Goal: Task Accomplishment & Management: Complete application form

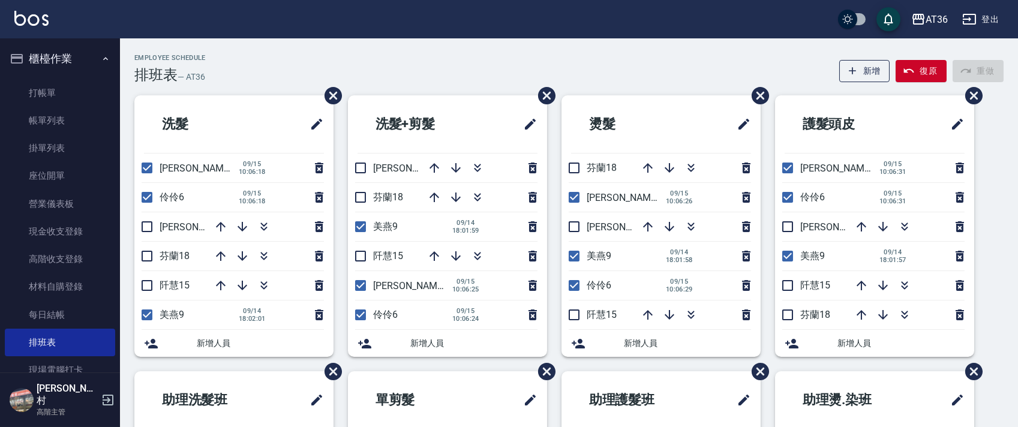
click at [551, 59] on div "Employee Schedule 排班表 — AT36 新增 復原 重做" at bounding box center [568, 68] width 869 height 29
click at [260, 38] on div "AT36 登出" at bounding box center [509, 19] width 1018 height 38
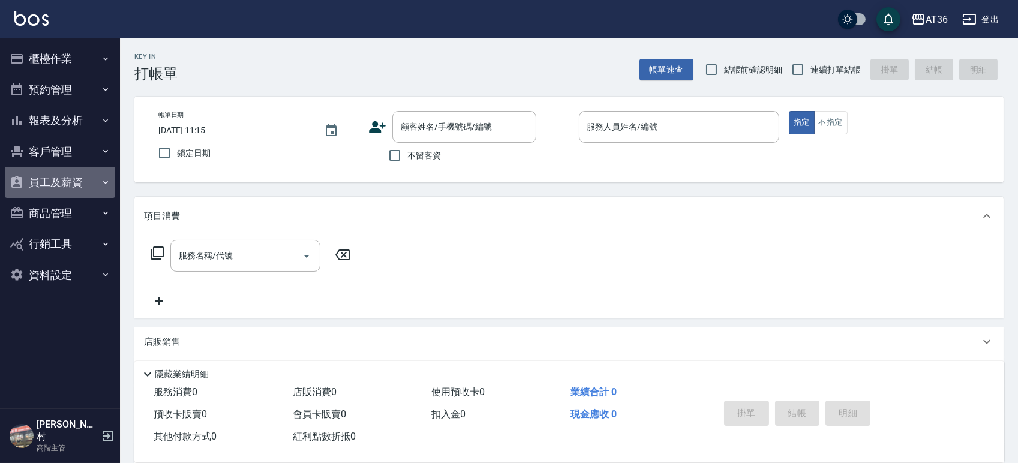
click at [64, 181] on button "員工及薪資" at bounding box center [60, 182] width 110 height 31
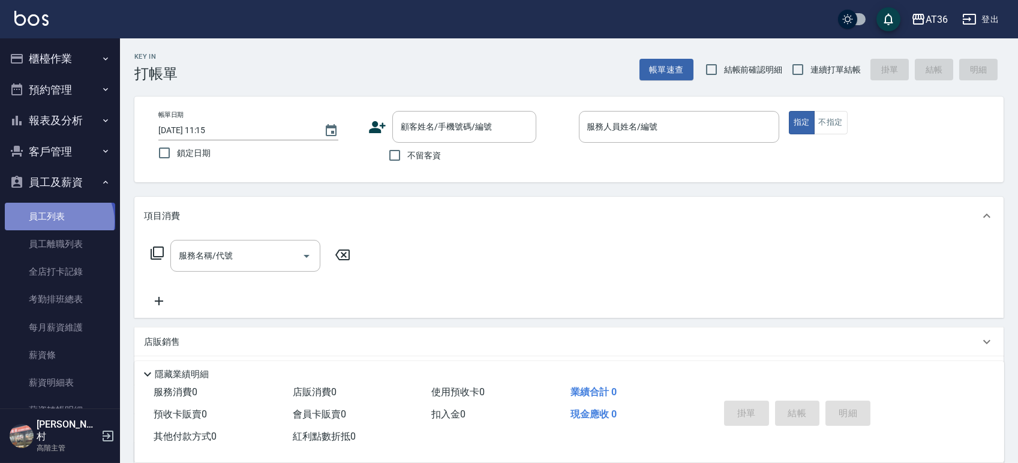
click at [58, 222] on link "員工列表" at bounding box center [60, 217] width 110 height 28
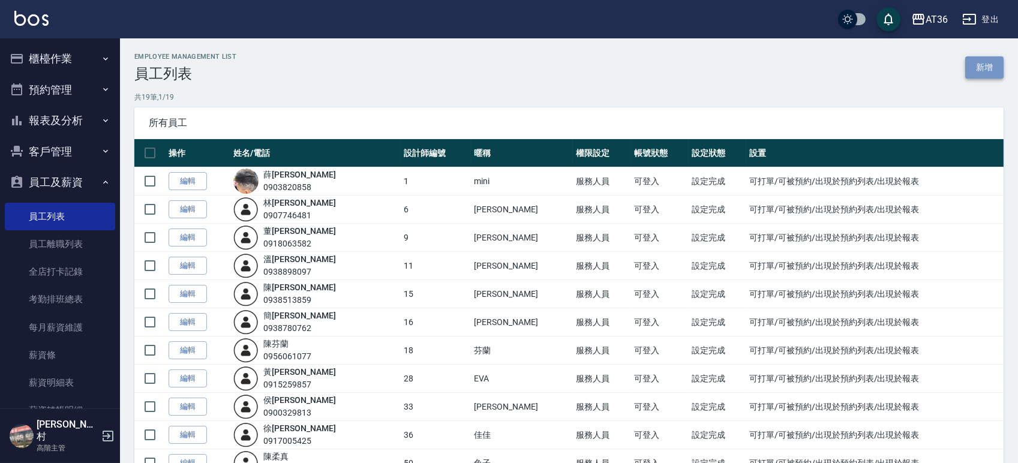
click at [977, 68] on link "新增" at bounding box center [984, 67] width 38 height 22
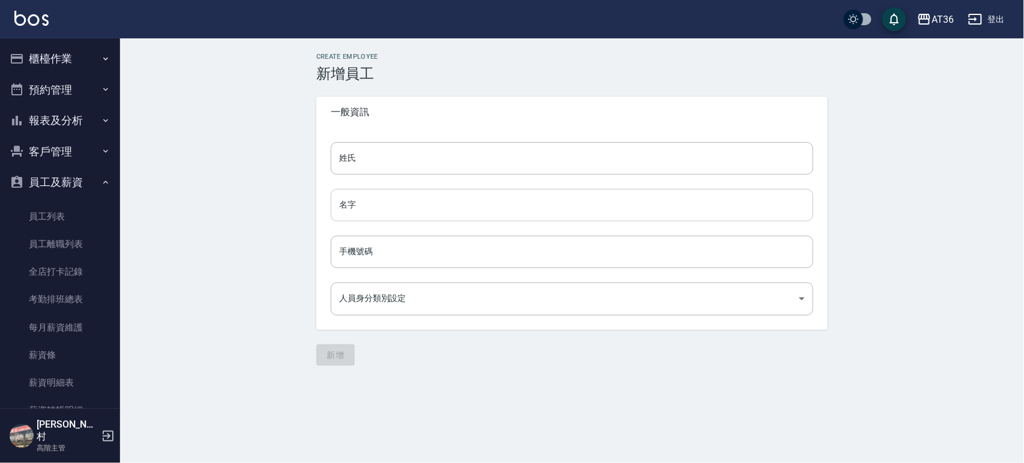
type input "87436114-0a2b-4559-a051-69fbc27c9b4c"
click at [436, 157] on input "姓氏" at bounding box center [572, 158] width 482 height 32
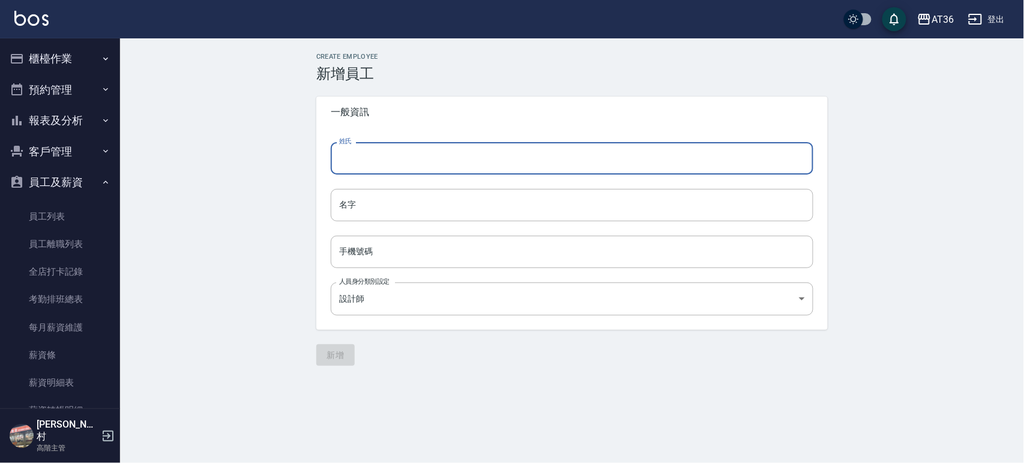
type input "t"
type input "陳"
click at [438, 202] on input "名字" at bounding box center [572, 205] width 482 height 32
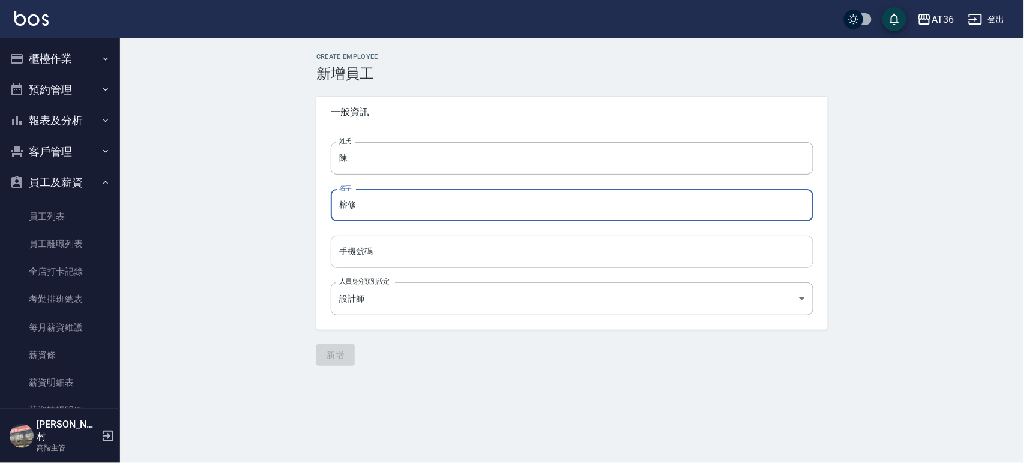
type input "榕修"
click at [417, 257] on input "手機號碼" at bounding box center [572, 252] width 482 height 32
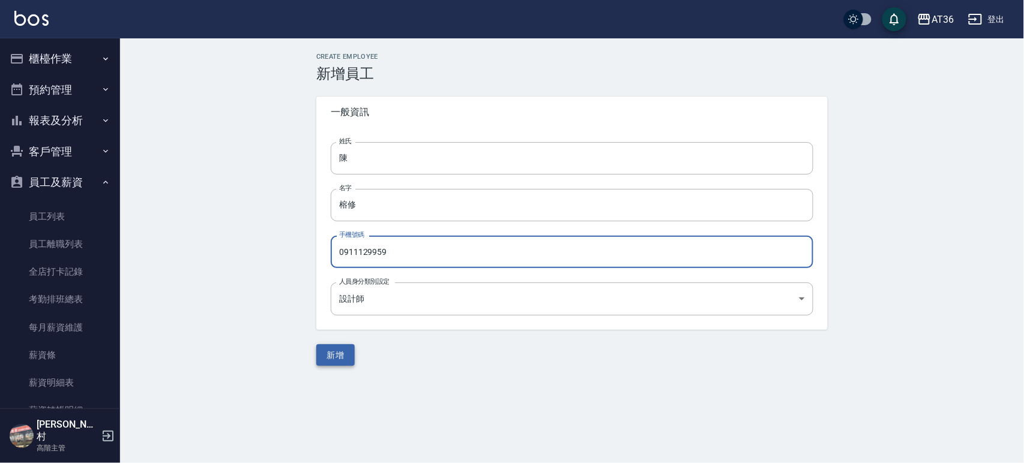
type input "0911129959"
click at [343, 353] on button "新增" at bounding box center [335, 355] width 38 height 22
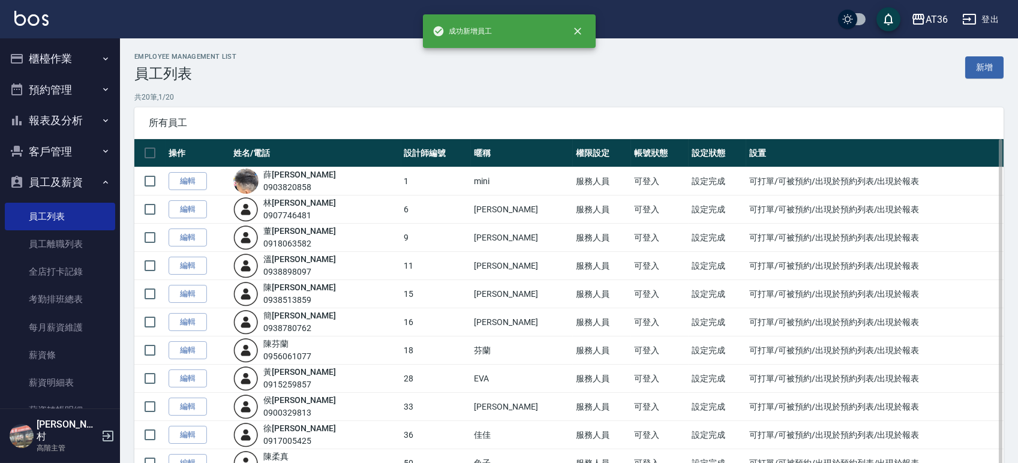
scroll to position [317, 0]
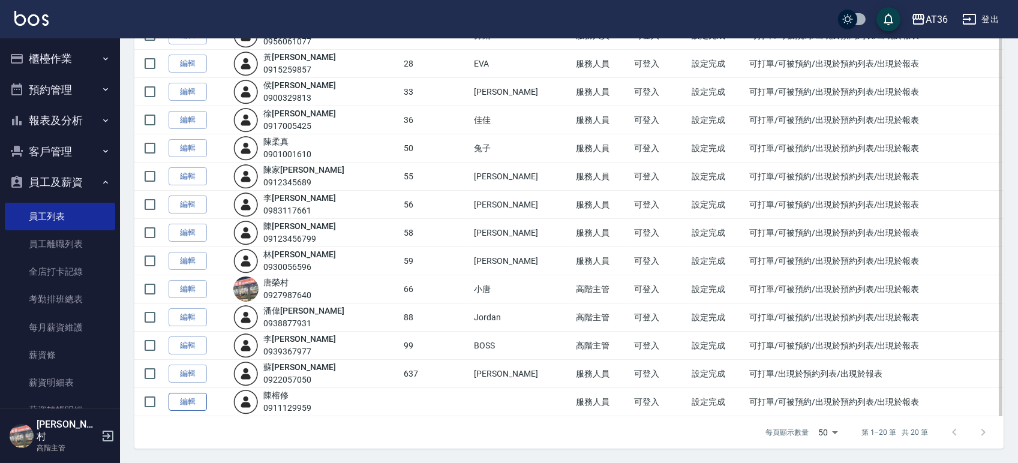
click at [187, 401] on link "編輯" at bounding box center [188, 402] width 38 height 19
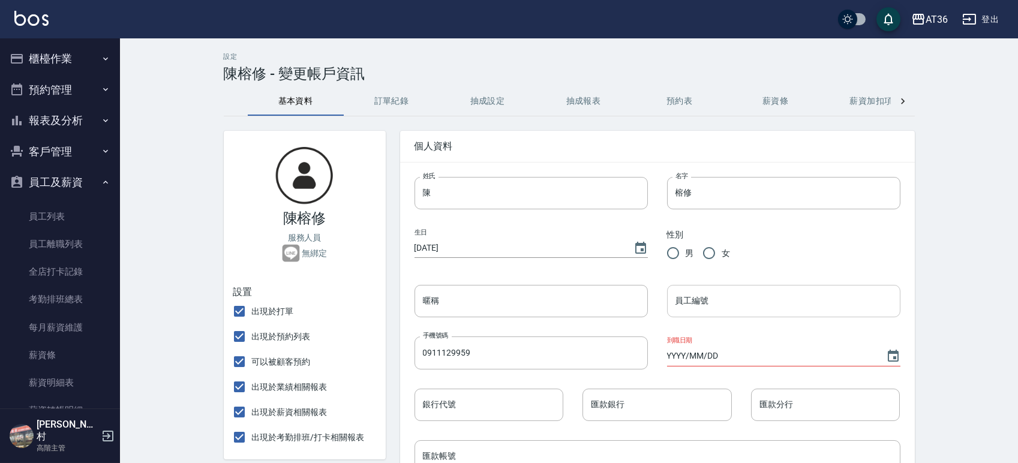
click at [713, 301] on input "員工編號" at bounding box center [783, 301] width 233 height 32
type input "8"
click at [668, 260] on input "男" at bounding box center [673, 253] width 25 height 25
radio input "true"
click at [607, 289] on input "暱稱" at bounding box center [531, 301] width 233 height 32
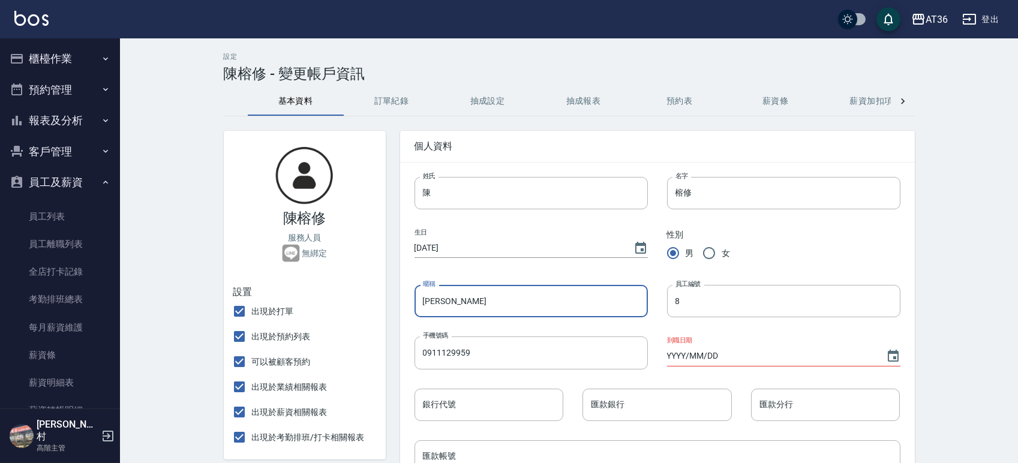
type input "[PERSON_NAME]"
click at [495, 98] on button "抽成設定" at bounding box center [488, 101] width 96 height 29
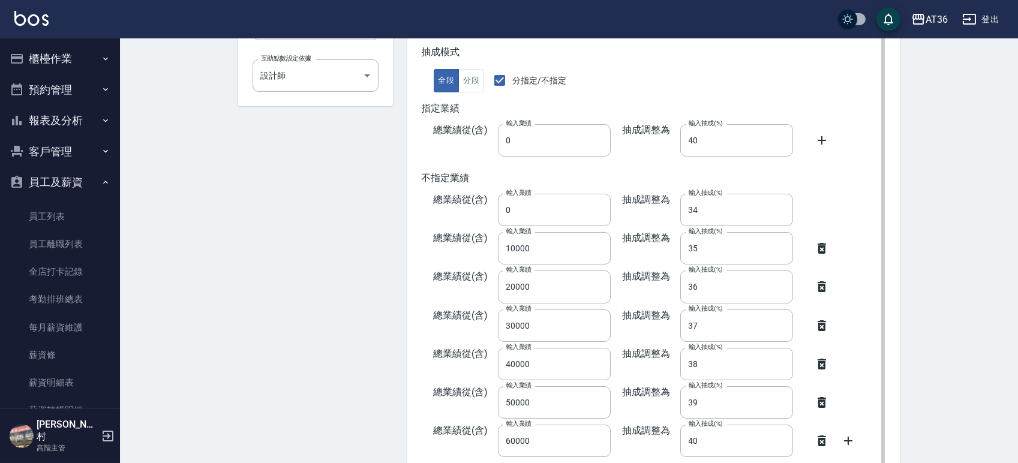
scroll to position [260, 0]
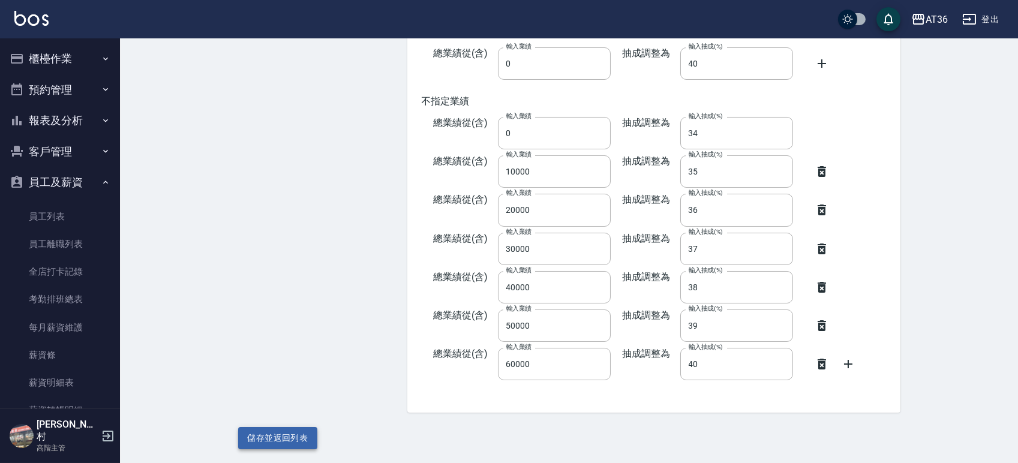
click at [288, 431] on button "儲存並返回列表" at bounding box center [278, 438] width 80 height 22
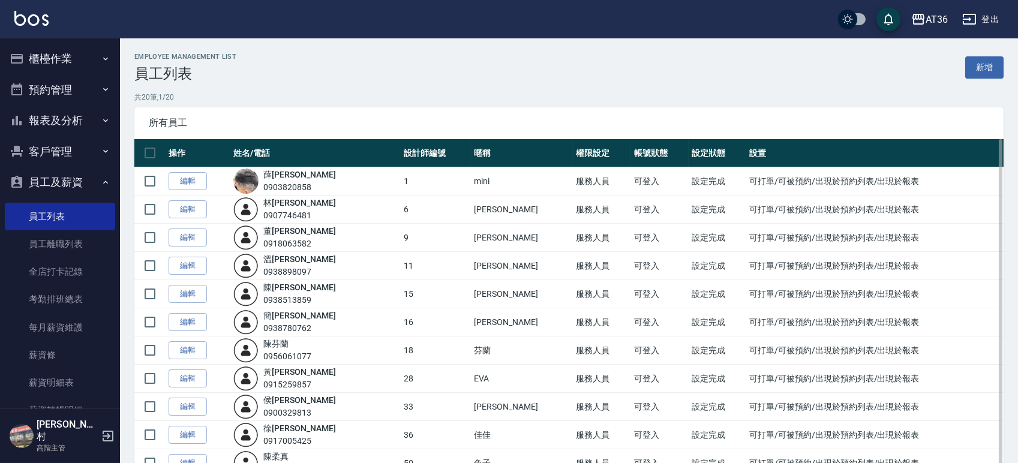
scroll to position [317, 0]
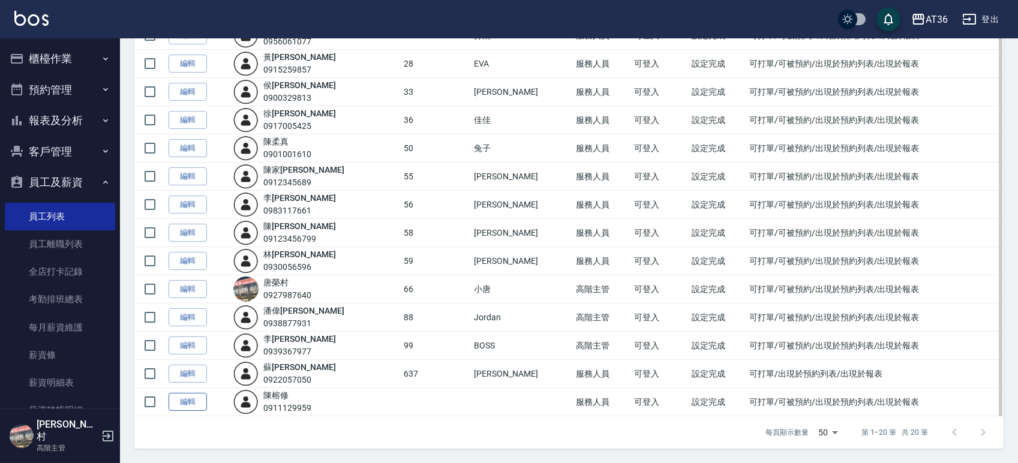
click at [189, 406] on link "編輯" at bounding box center [188, 402] width 38 height 19
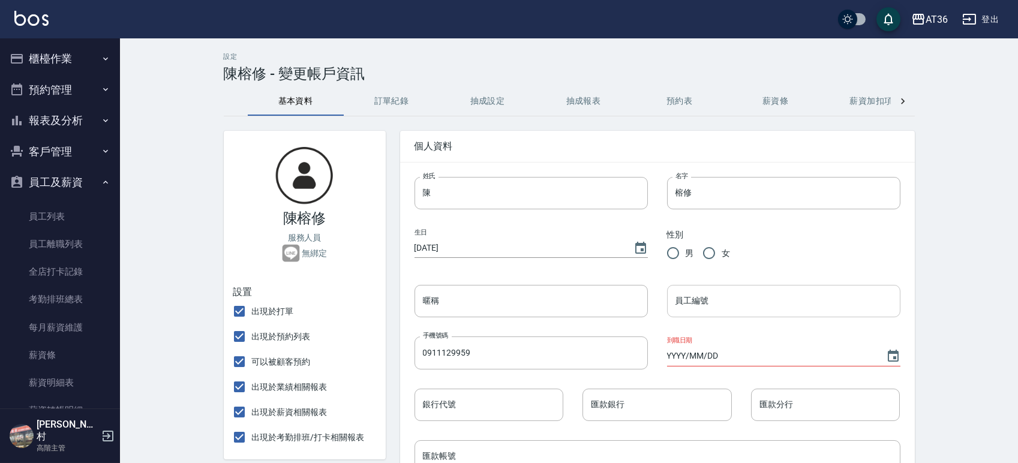
click at [682, 303] on div "員工編號 員工編號" at bounding box center [783, 301] width 233 height 32
type input "8"
click at [676, 364] on input "YYYY/MM/DD" at bounding box center [770, 356] width 207 height 20
click at [895, 355] on icon "Choose date" at bounding box center [893, 356] width 14 height 14
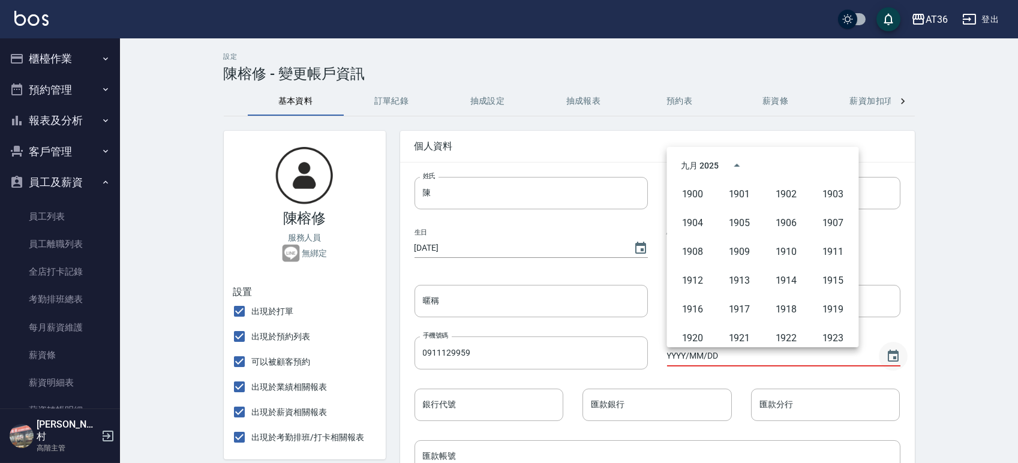
scroll to position [823, 0]
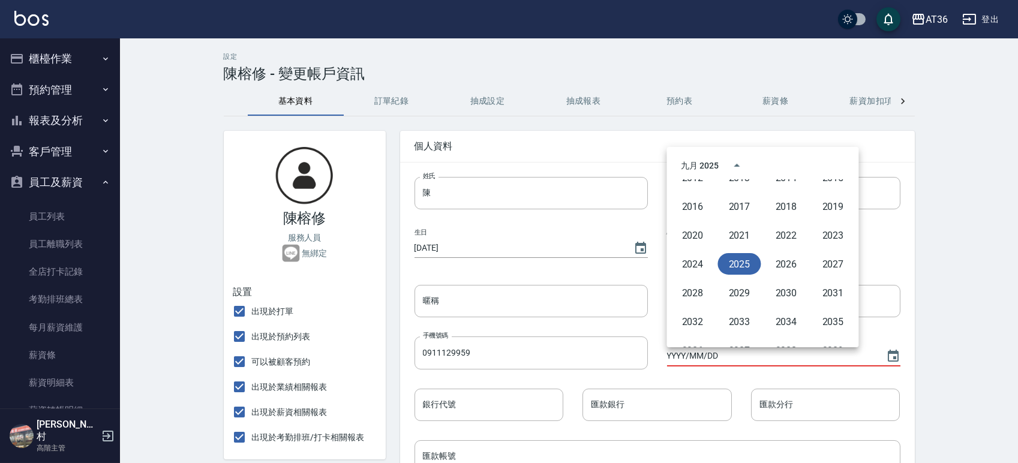
click at [744, 264] on button "2025" at bounding box center [739, 264] width 43 height 22
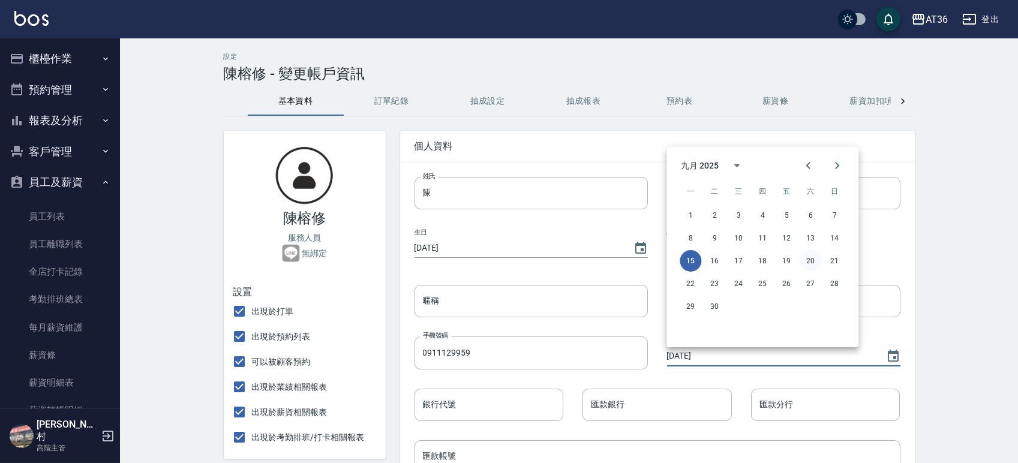
click at [812, 262] on button "20" at bounding box center [811, 261] width 22 height 22
type input "[DATE]"
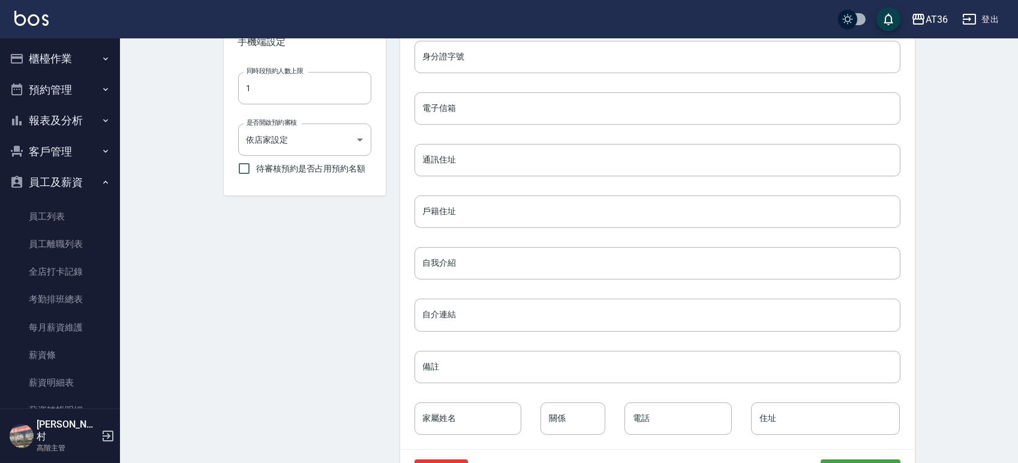
scroll to position [494, 0]
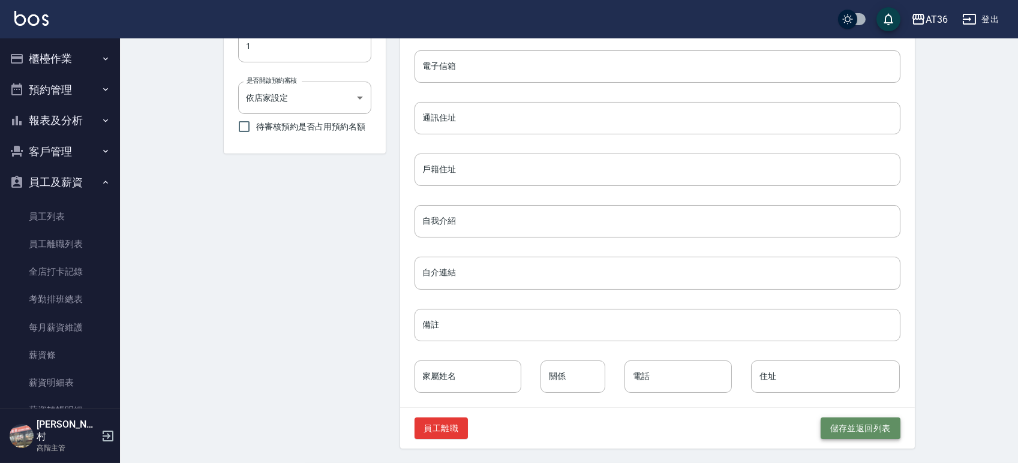
click at [853, 425] on button "儲存並返回列表" at bounding box center [861, 429] width 80 height 22
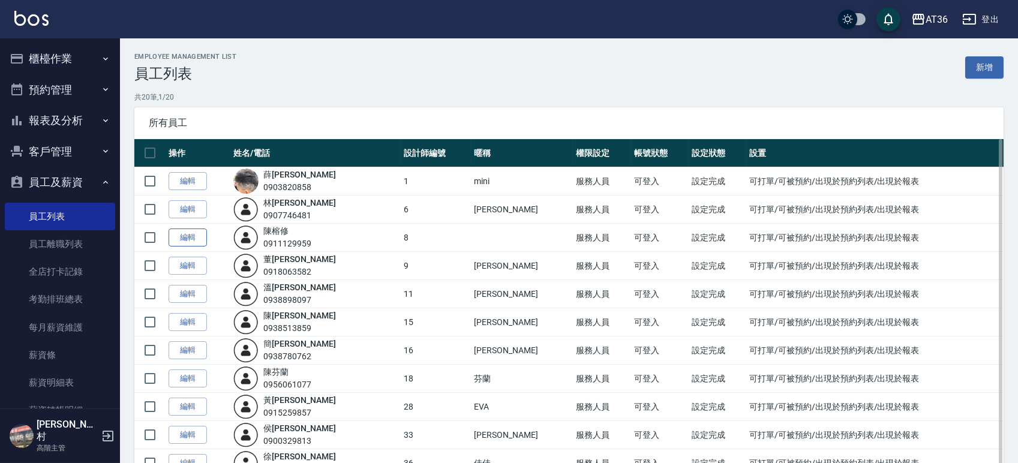
click at [193, 240] on link "編輯" at bounding box center [188, 238] width 38 height 19
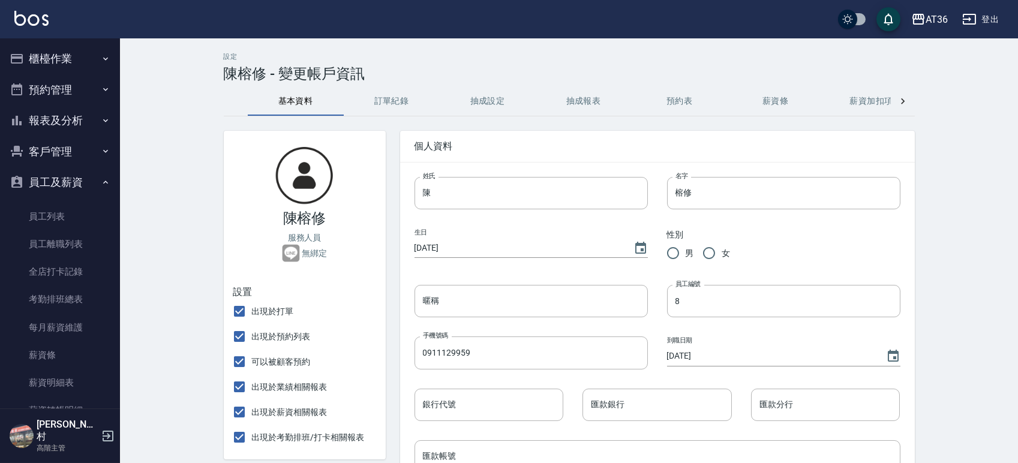
type input "8"
type input "[DATE]"
click at [528, 301] on input "暱稱" at bounding box center [531, 301] width 233 height 32
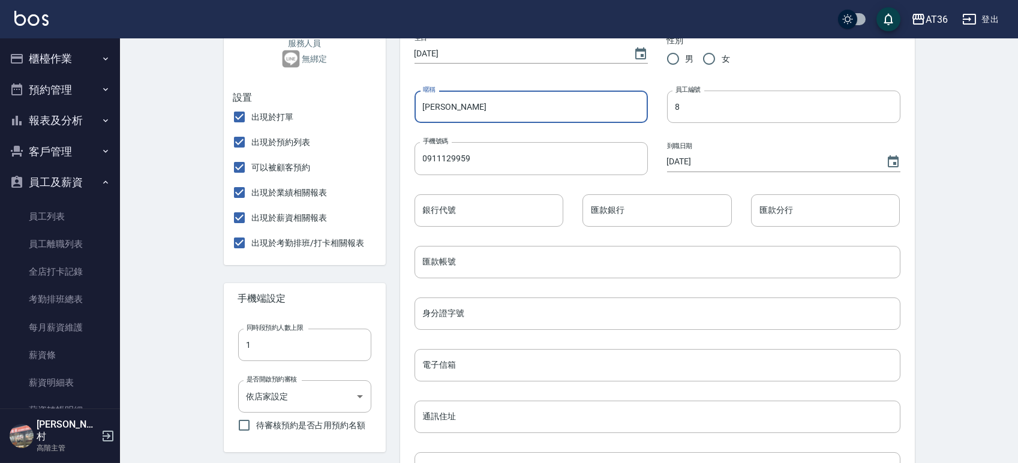
scroll to position [494, 0]
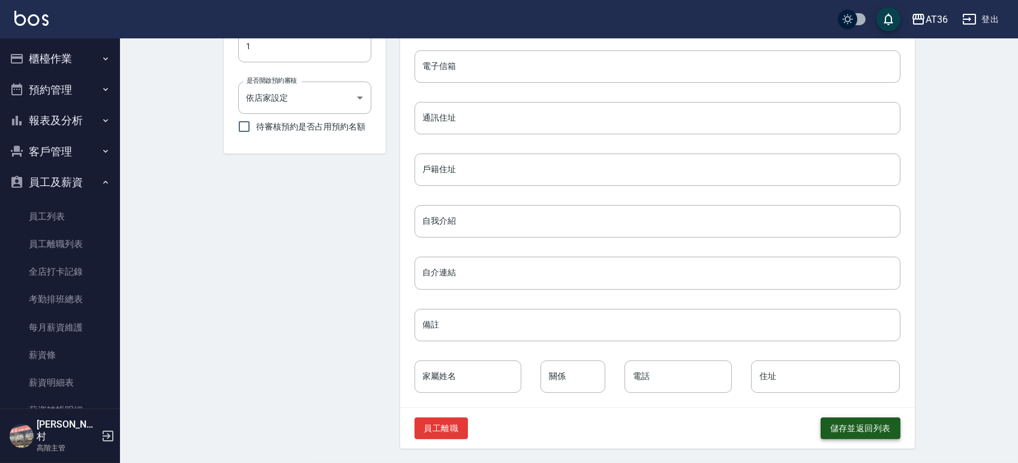
type input "[PERSON_NAME]"
click at [855, 432] on button "儲存並返回列表" at bounding box center [861, 429] width 80 height 22
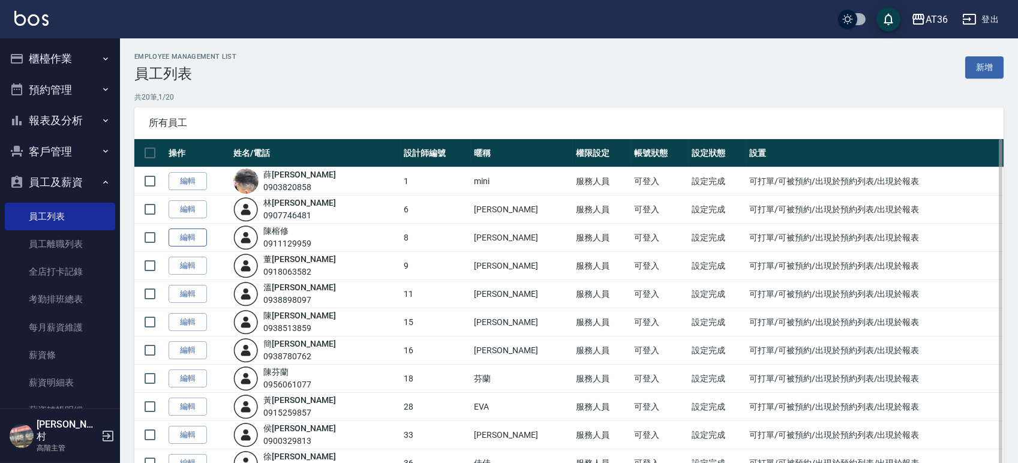
click at [187, 237] on link "編輯" at bounding box center [188, 238] width 38 height 19
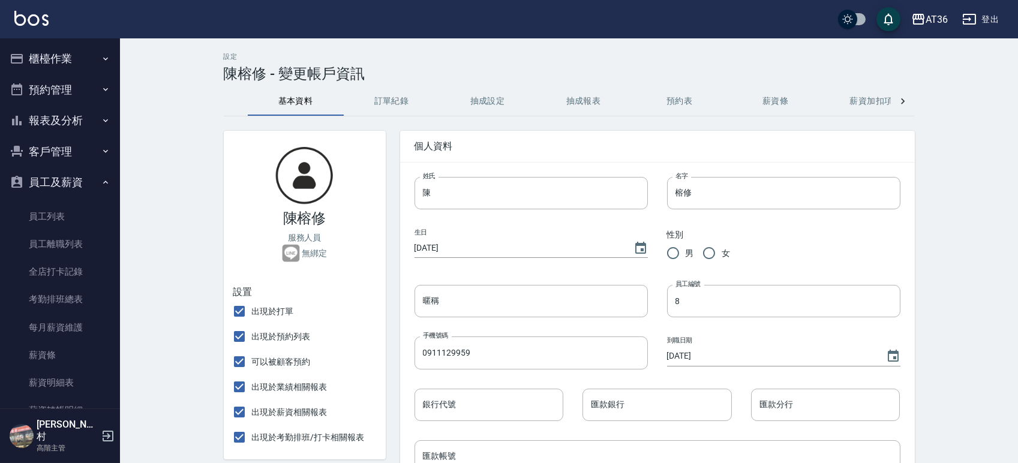
type input "[PERSON_NAME]"
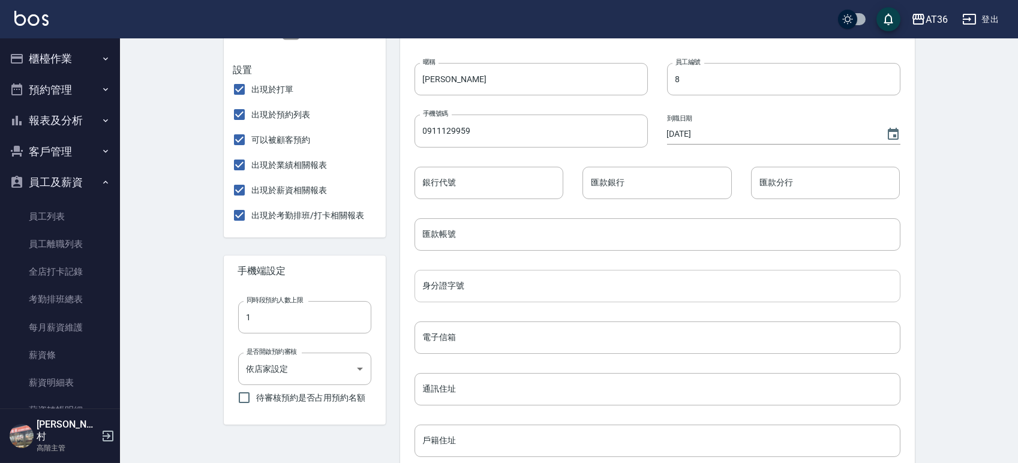
scroll to position [320, 0]
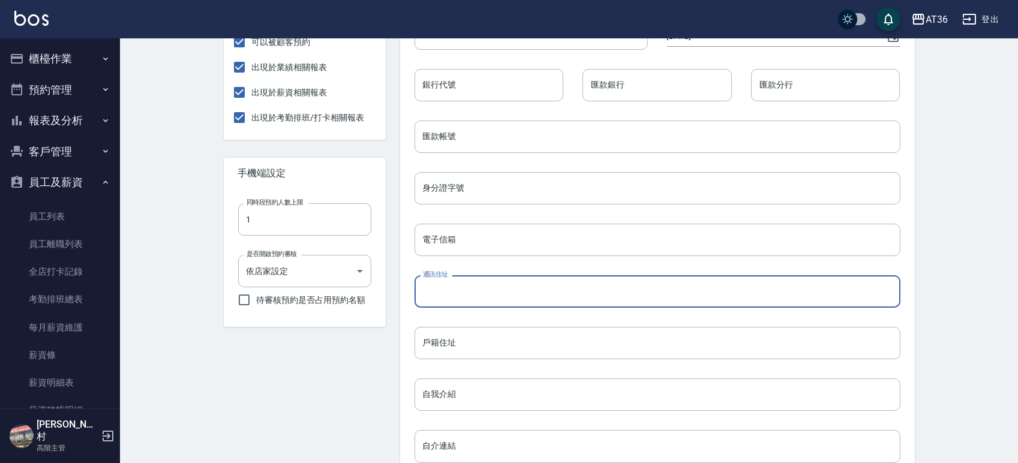
click at [467, 289] on input "通訊住址" at bounding box center [658, 291] width 486 height 32
type input "v"
type input "ㄒ"
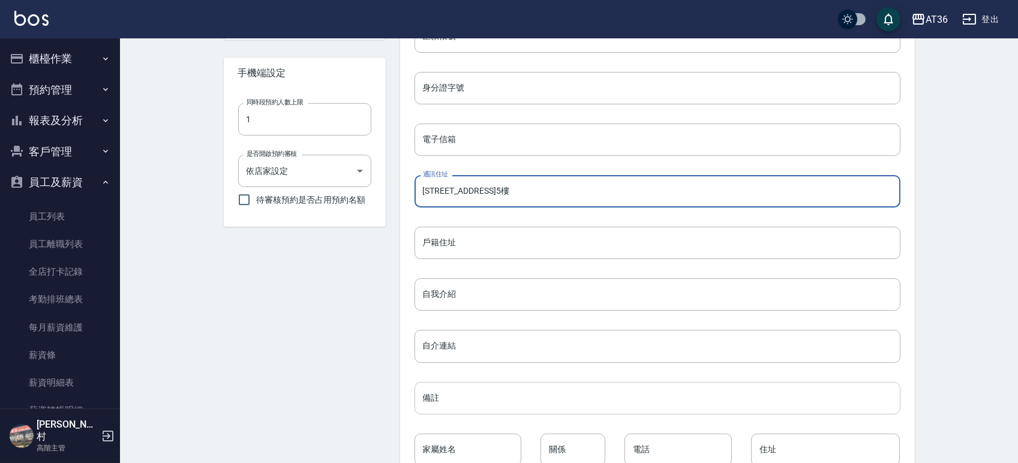
scroll to position [494, 0]
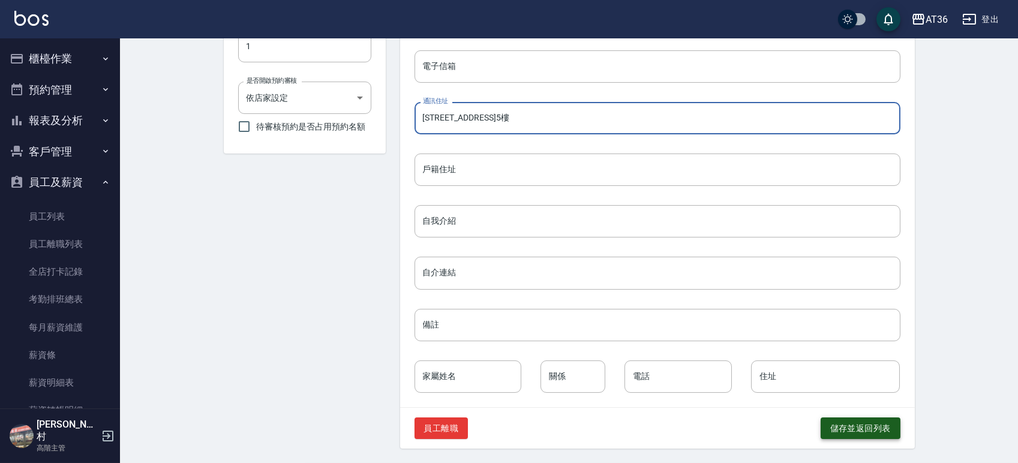
type input "[STREET_ADDRESS]5樓"
click at [856, 429] on button "儲存並返回列表" at bounding box center [861, 429] width 80 height 22
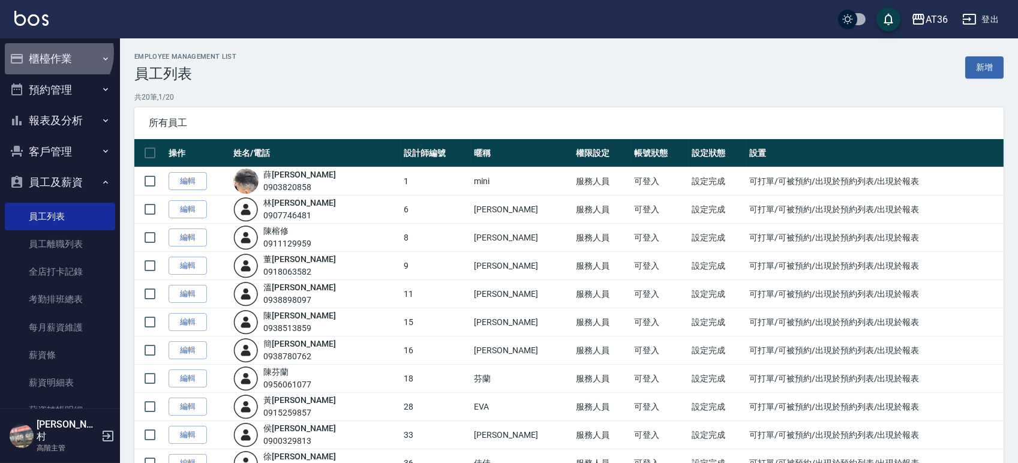
click at [56, 53] on button "櫃檯作業" at bounding box center [60, 58] width 110 height 31
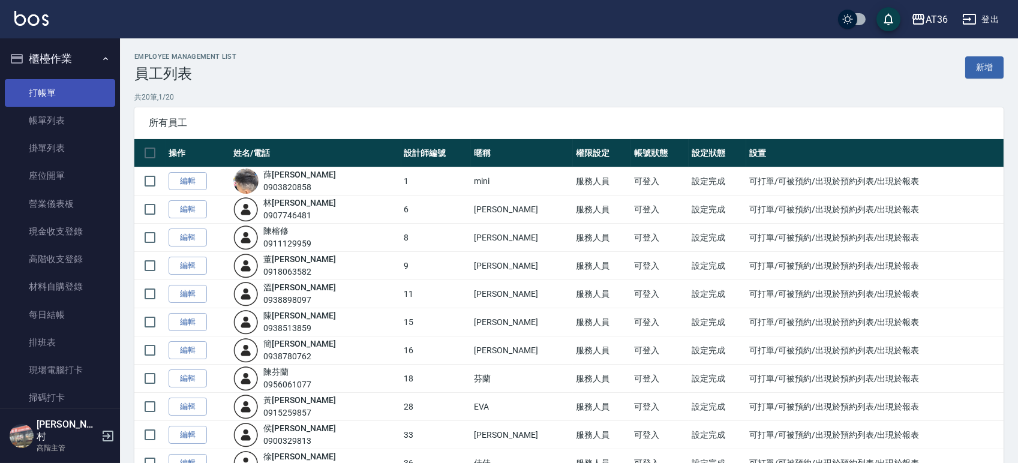
click at [53, 92] on link "打帳單" at bounding box center [60, 93] width 110 height 28
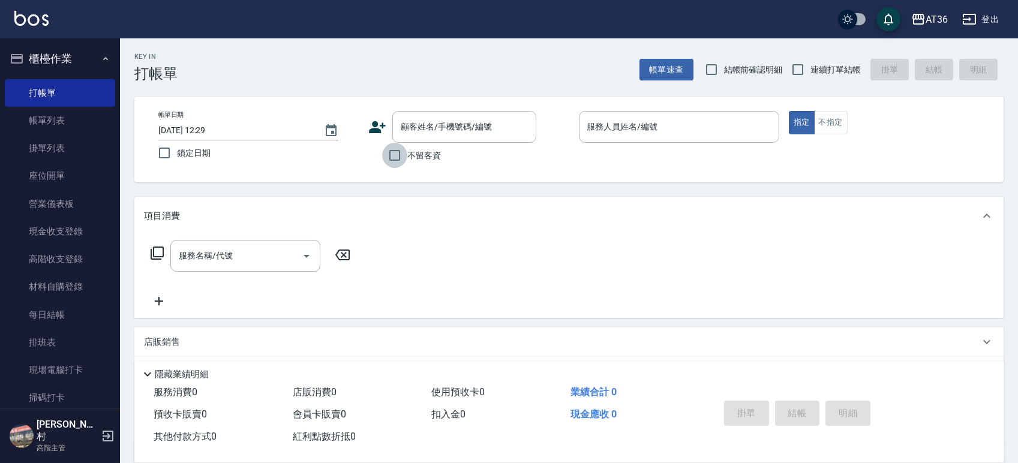
click at [394, 154] on input "不留客資" at bounding box center [394, 155] width 25 height 25
checkbox input "true"
click at [800, 70] on input "連續打單結帳" at bounding box center [797, 69] width 25 height 25
checkbox input "true"
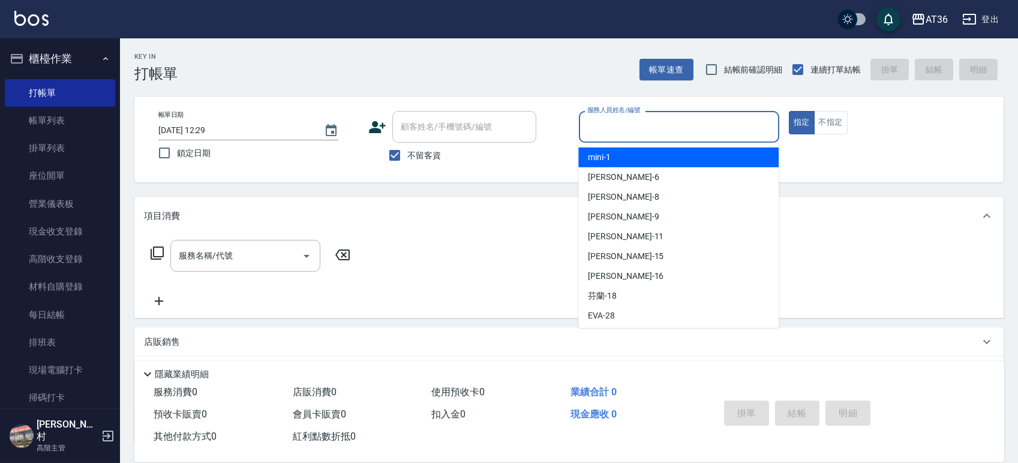
click at [696, 128] on input "服務人員姓名/編號" at bounding box center [679, 126] width 190 height 21
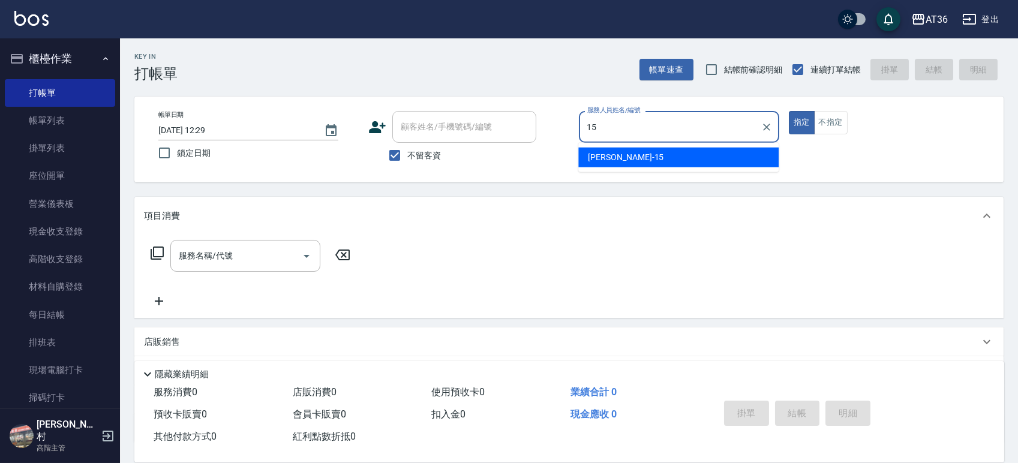
type input "15"
type button "true"
type input "阡慧-15"
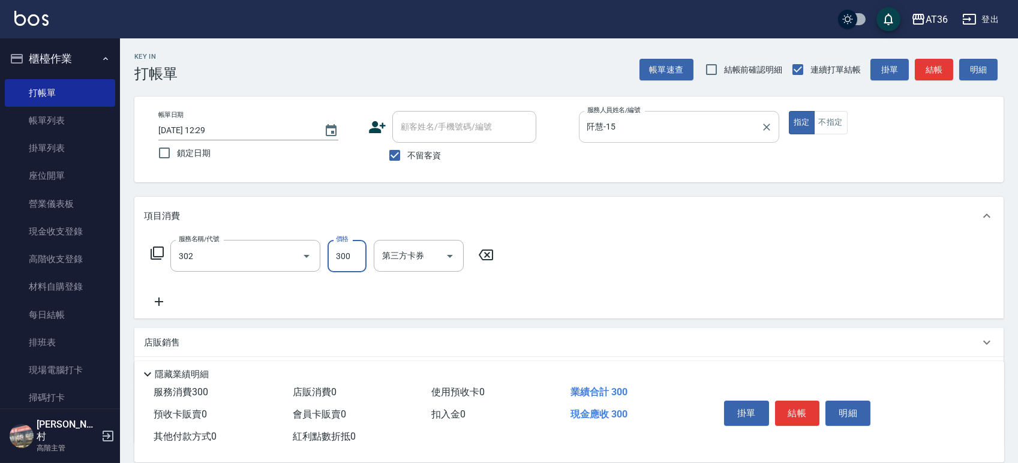
type input "造型剪髮(302)"
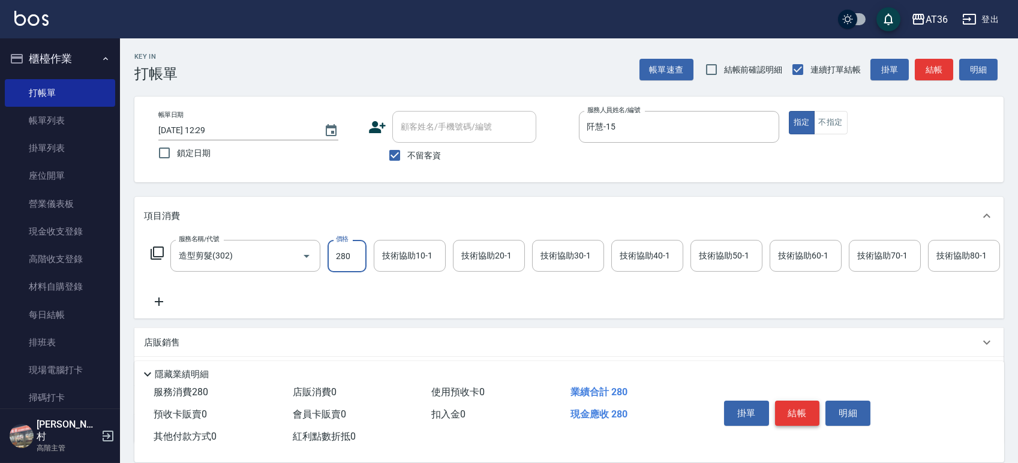
type input "280"
click at [788, 422] on button "結帳" at bounding box center [797, 413] width 45 height 25
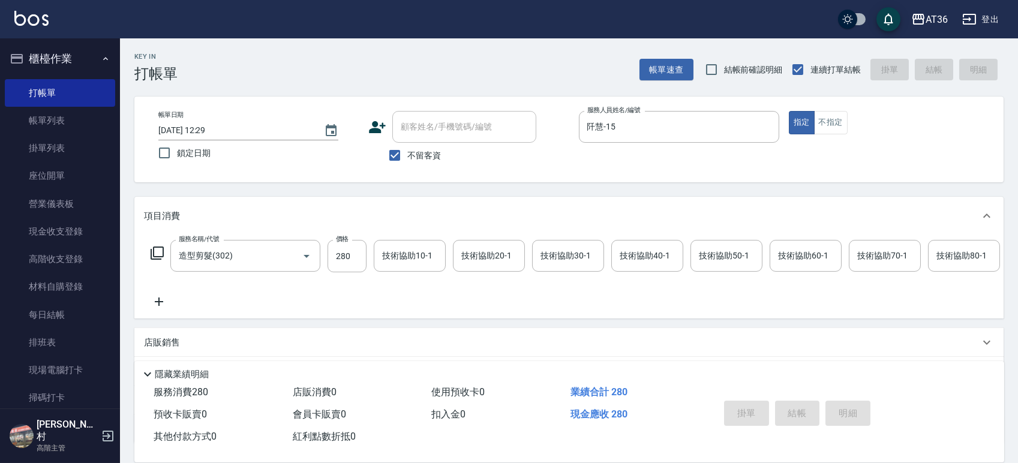
type input "[DATE] 12:36"
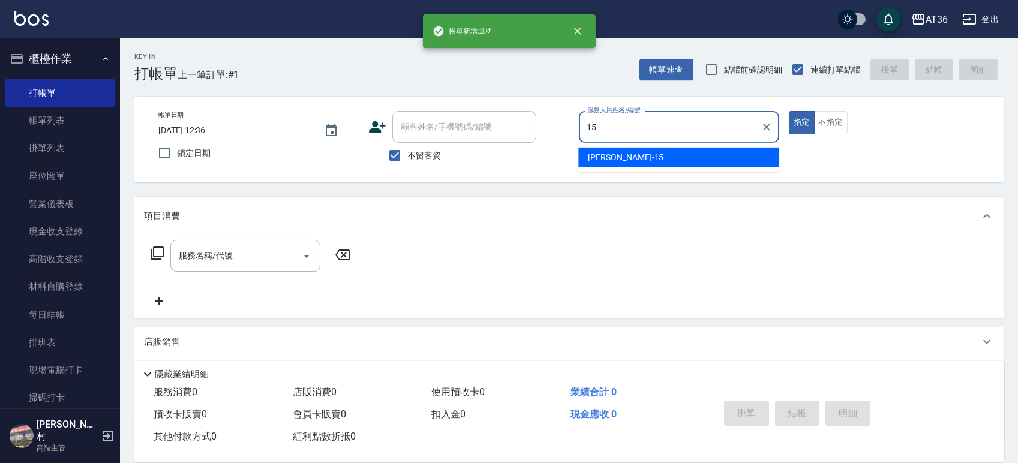
type input "阡慧-15"
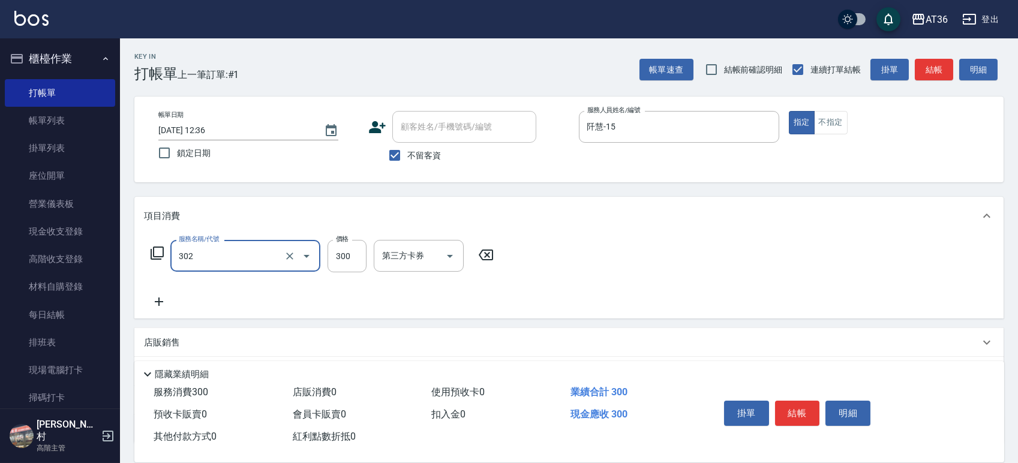
type input "造型剪髮(302)"
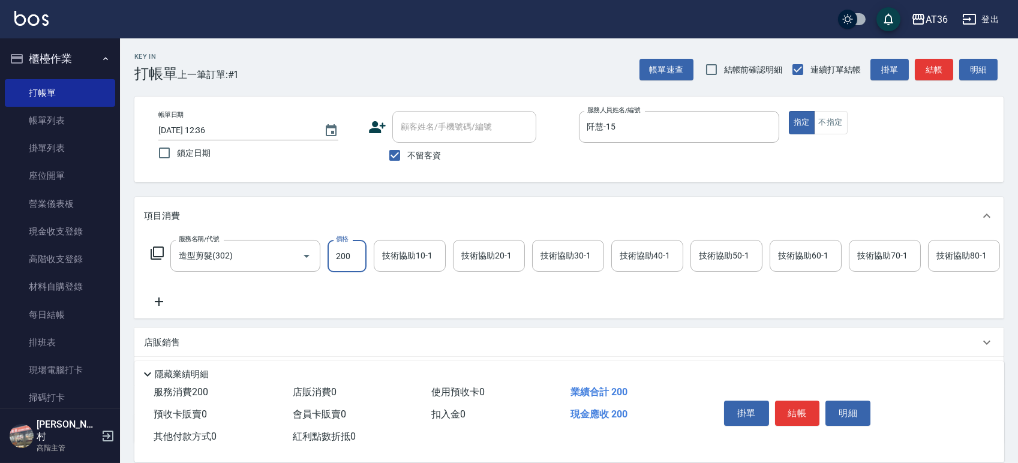
type input "200"
click at [788, 420] on button "結帳" at bounding box center [797, 413] width 45 height 25
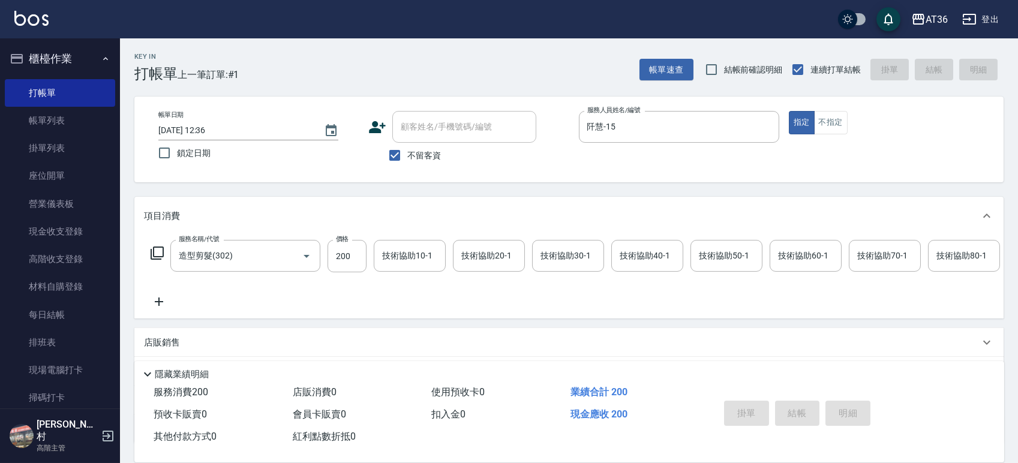
type input "[DATE] 12:37"
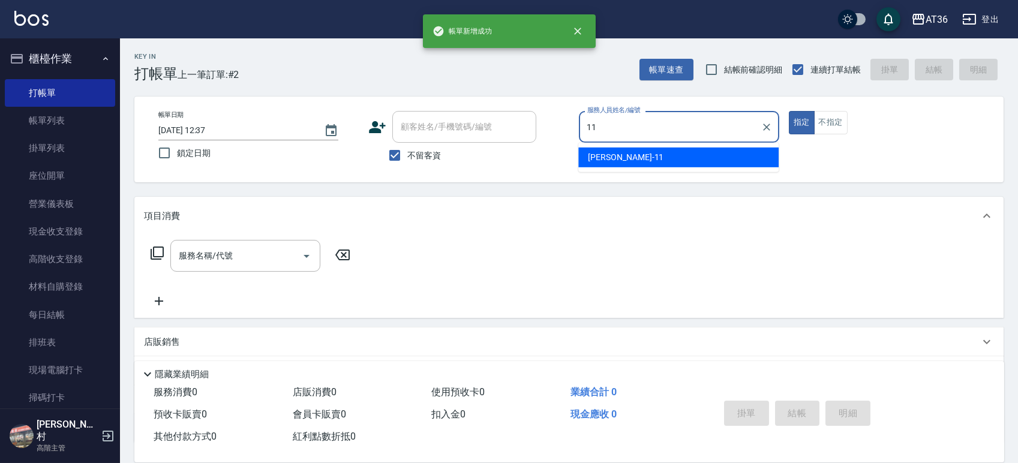
type input "[PERSON_NAME]-11"
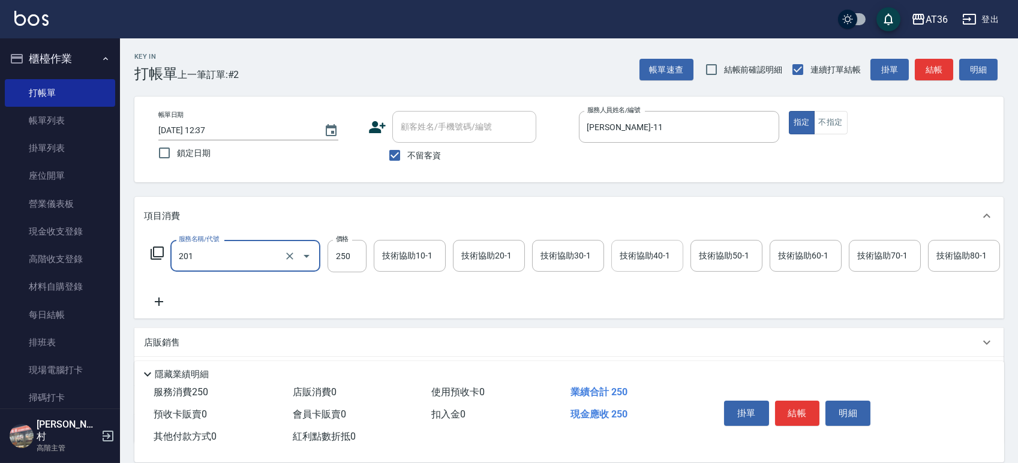
click at [641, 265] on input "技術協助40-1" at bounding box center [647, 255] width 61 height 21
type input "一般洗髮(201)"
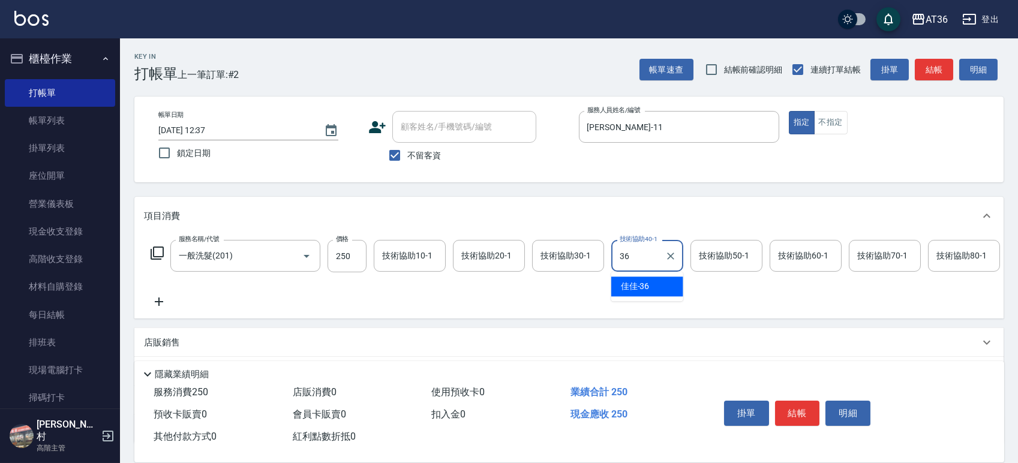
type input "佳佳-36"
click at [797, 410] on button "結帳" at bounding box center [797, 413] width 45 height 25
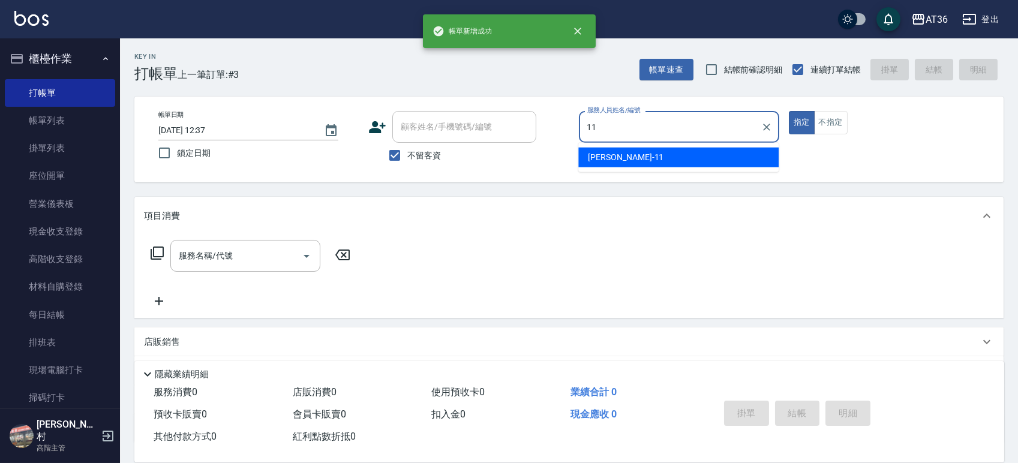
type input "[PERSON_NAME]-11"
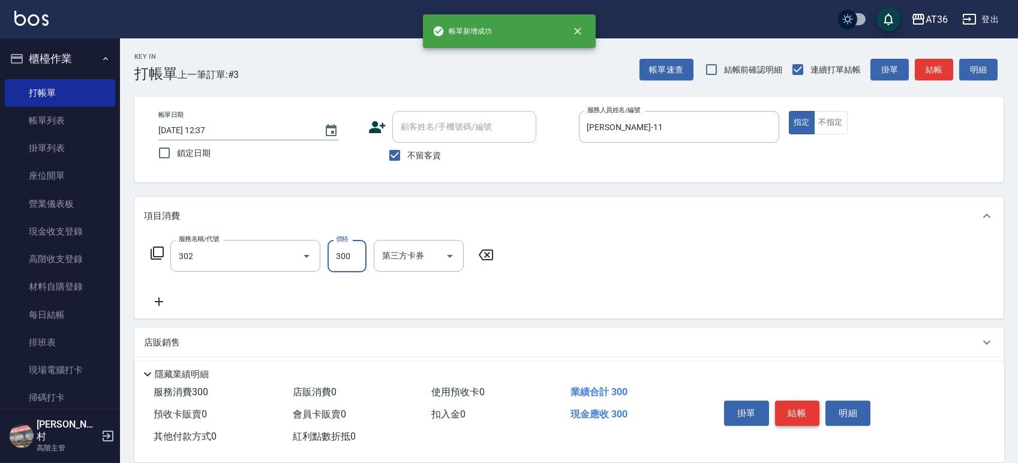
type input "造型剪髮(302)"
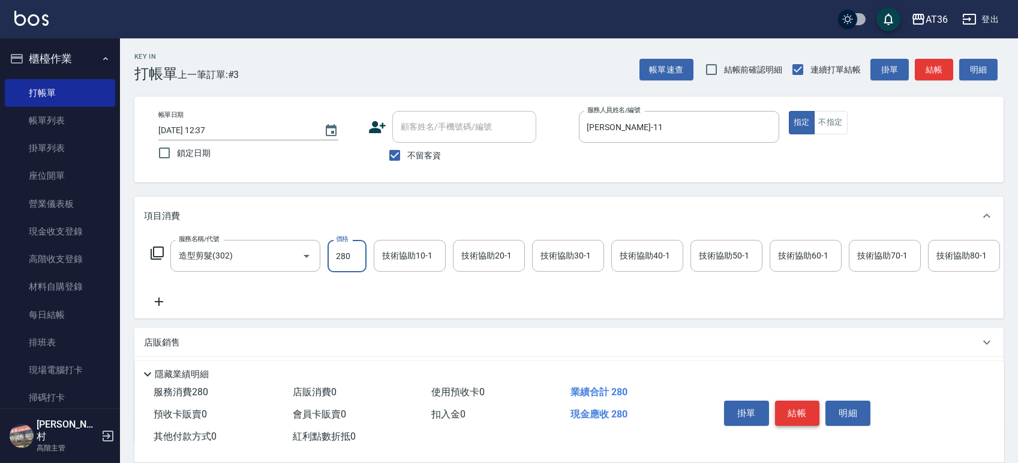
type input "280"
drag, startPoint x: 792, startPoint y: 409, endPoint x: 785, endPoint y: 406, distance: 7.5
click at [791, 409] on button "結帳" at bounding box center [797, 413] width 45 height 25
